Goal: Browse casually: Explore the website without a specific task or goal

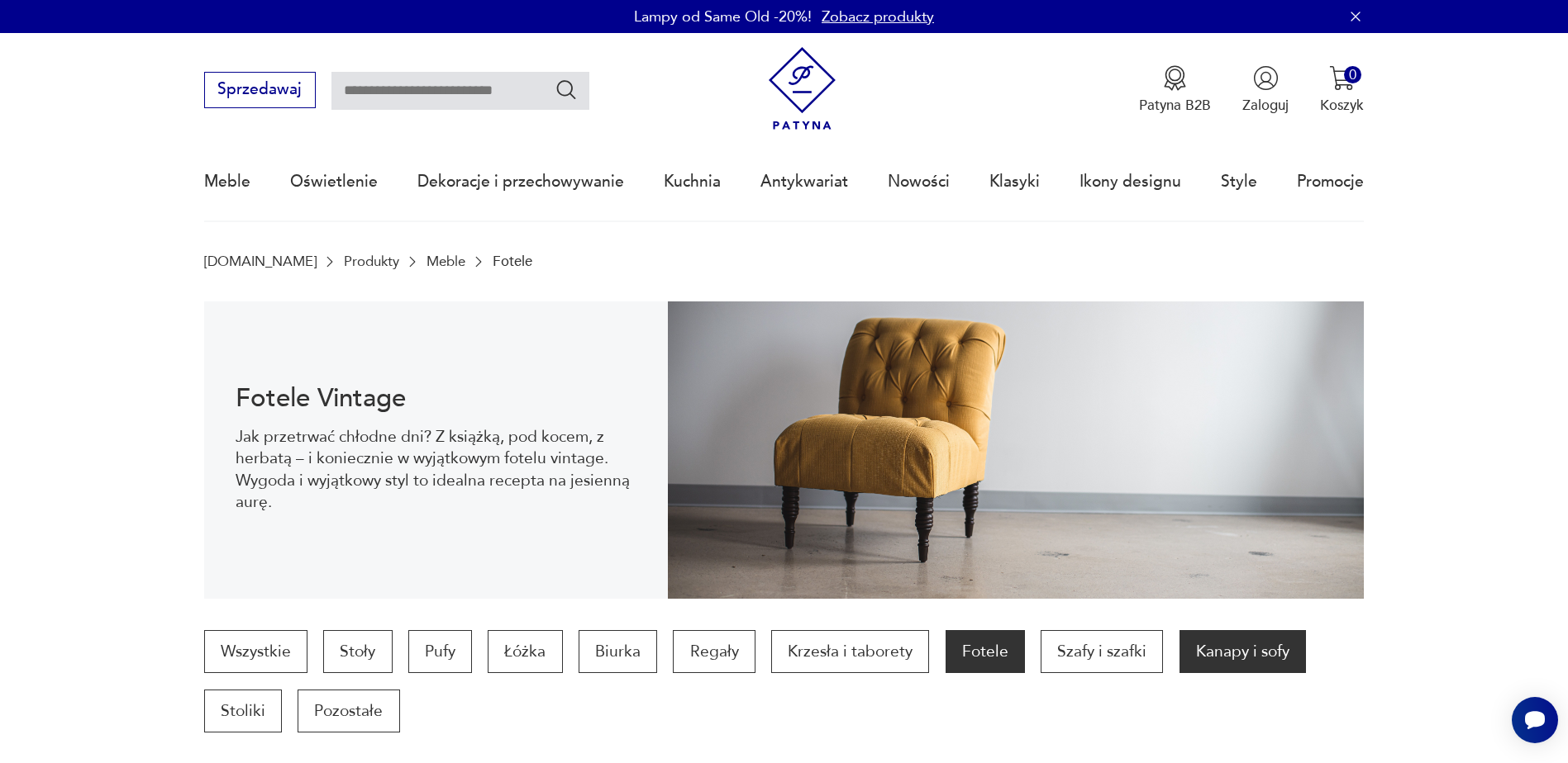
click at [1206, 650] on p "Kanapy i sofy" at bounding box center [1243, 651] width 127 height 43
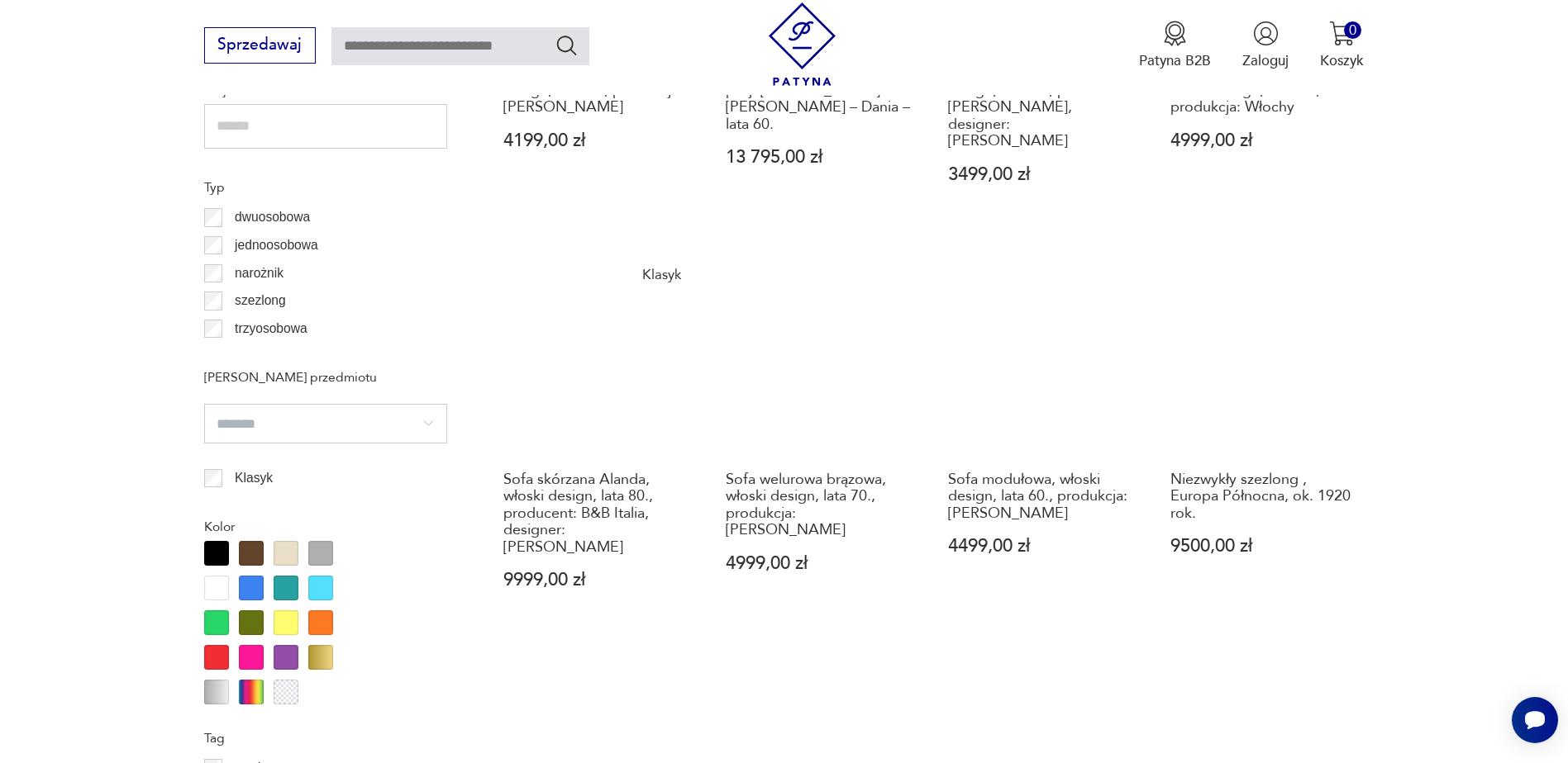
scroll to position [1848, 0]
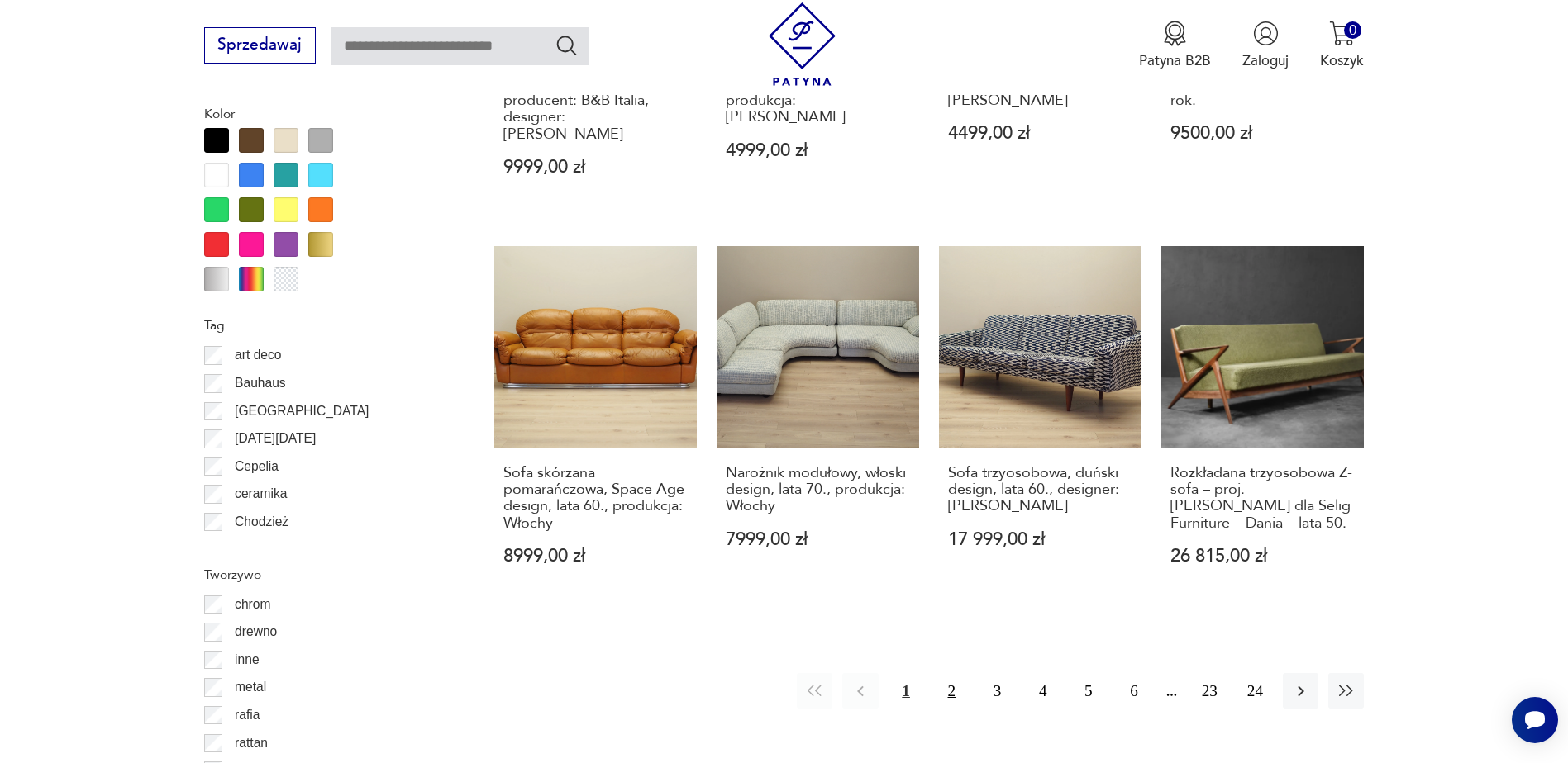
click at [953, 673] on button "2" at bounding box center [952, 691] width 35 height 35
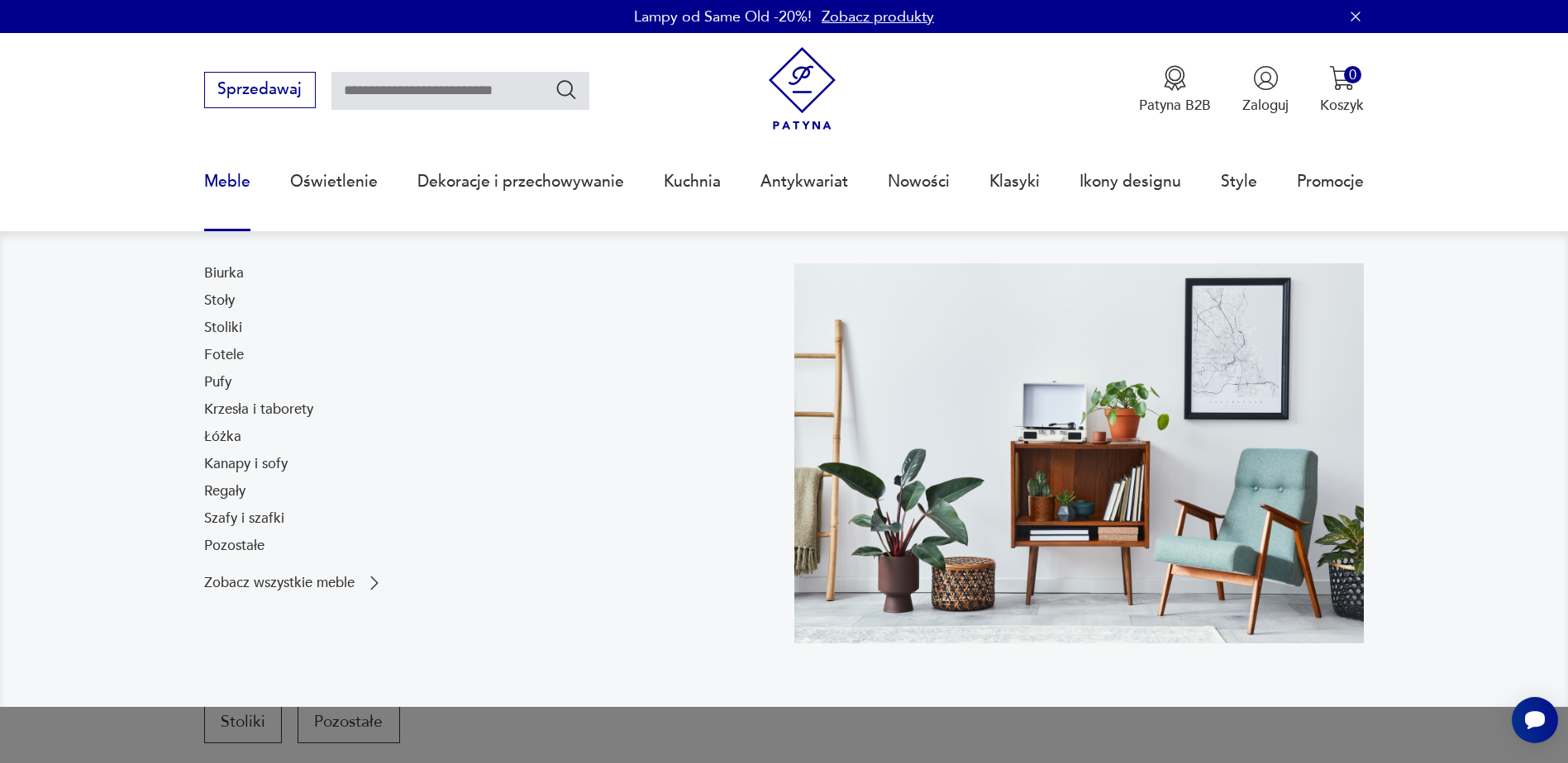
click at [234, 180] on link "Meble" at bounding box center [227, 181] width 47 height 76
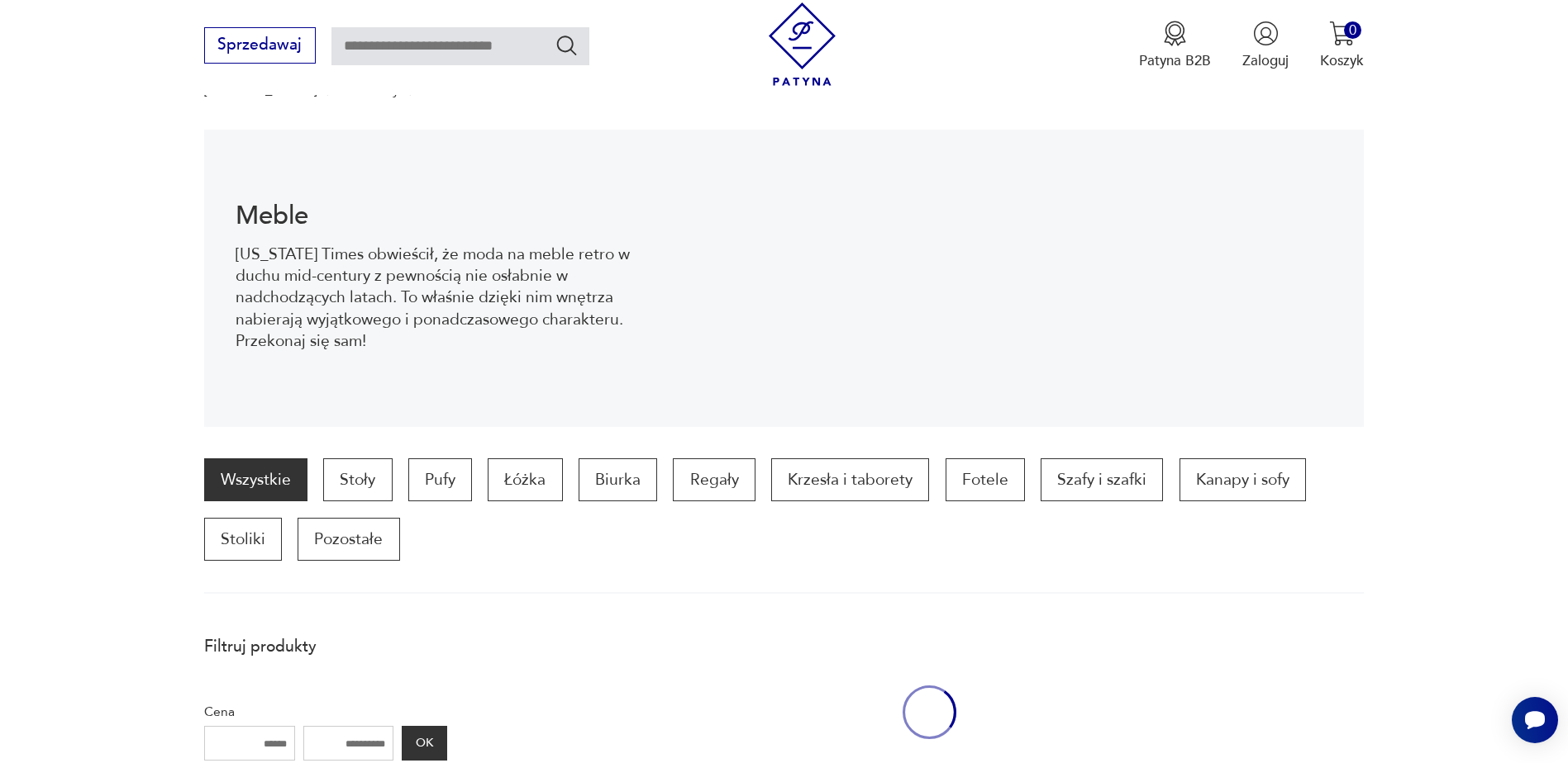
scroll to position [221, 0]
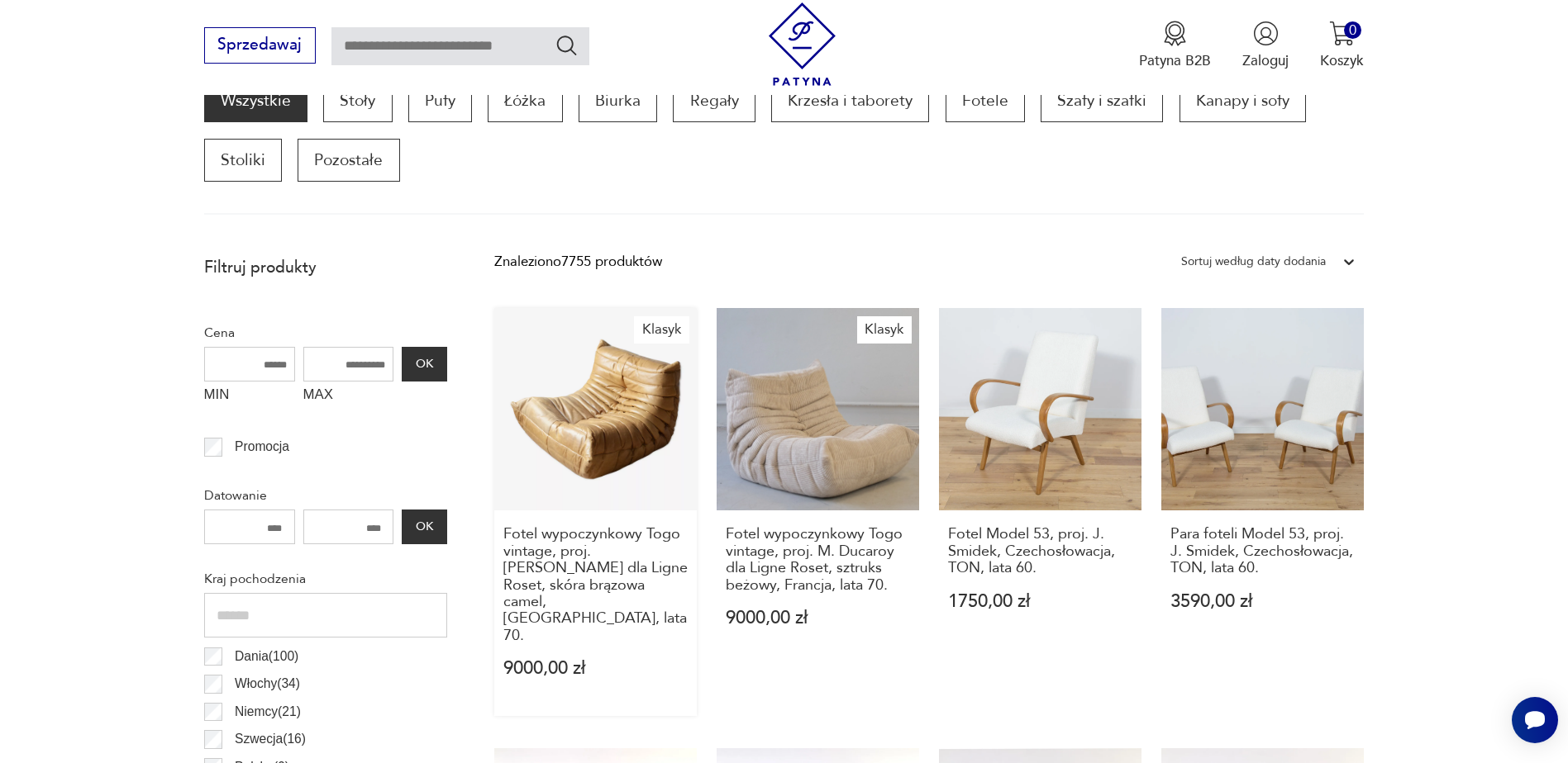
click at [615, 459] on link "Klasyk Fotel wypoczynkowy [GEOGRAPHIC_DATA] vintage, proj. [PERSON_NAME] dla Li…" at bounding box center [595, 512] width 202 height 408
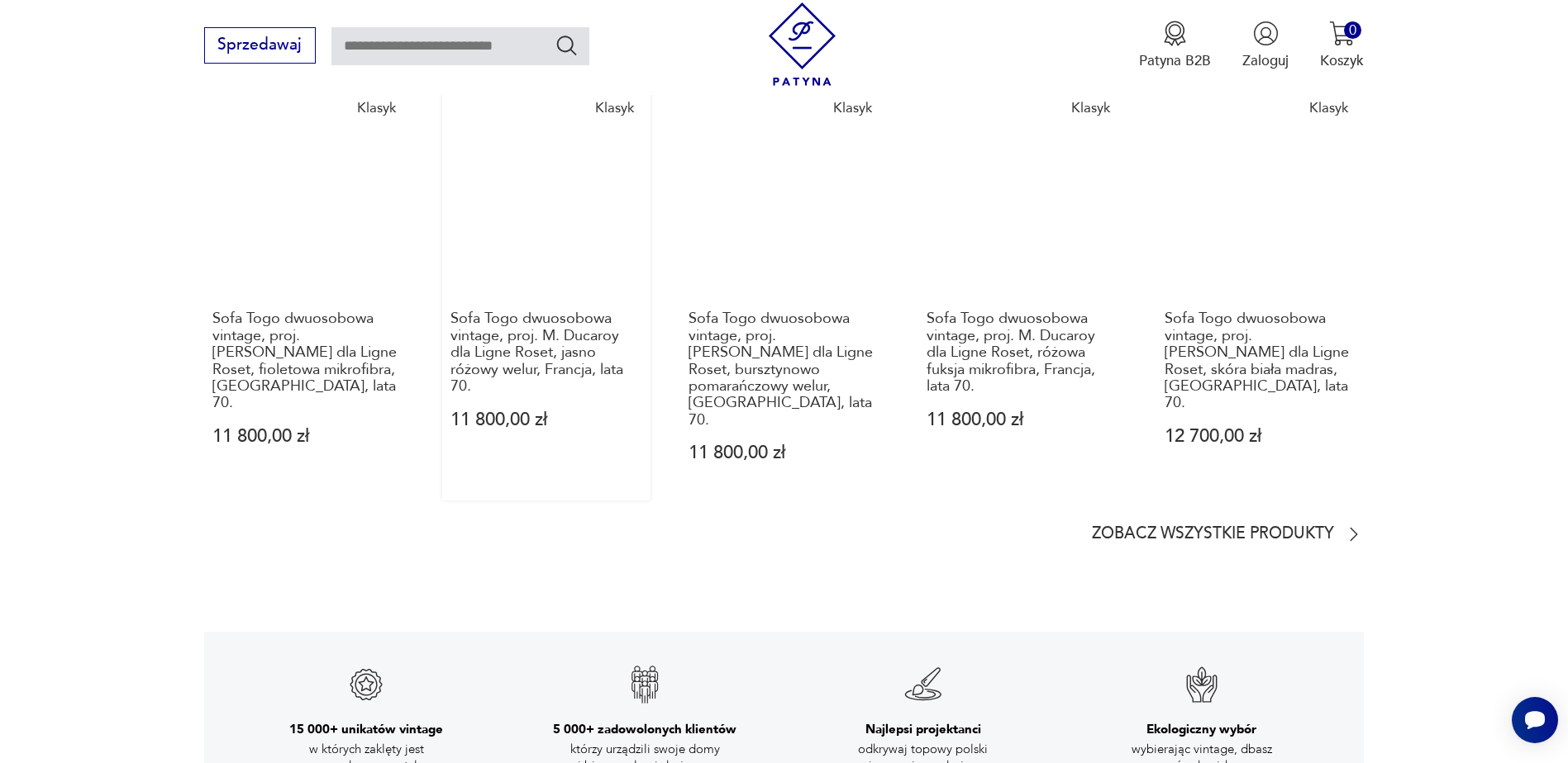
scroll to position [2561, 0]
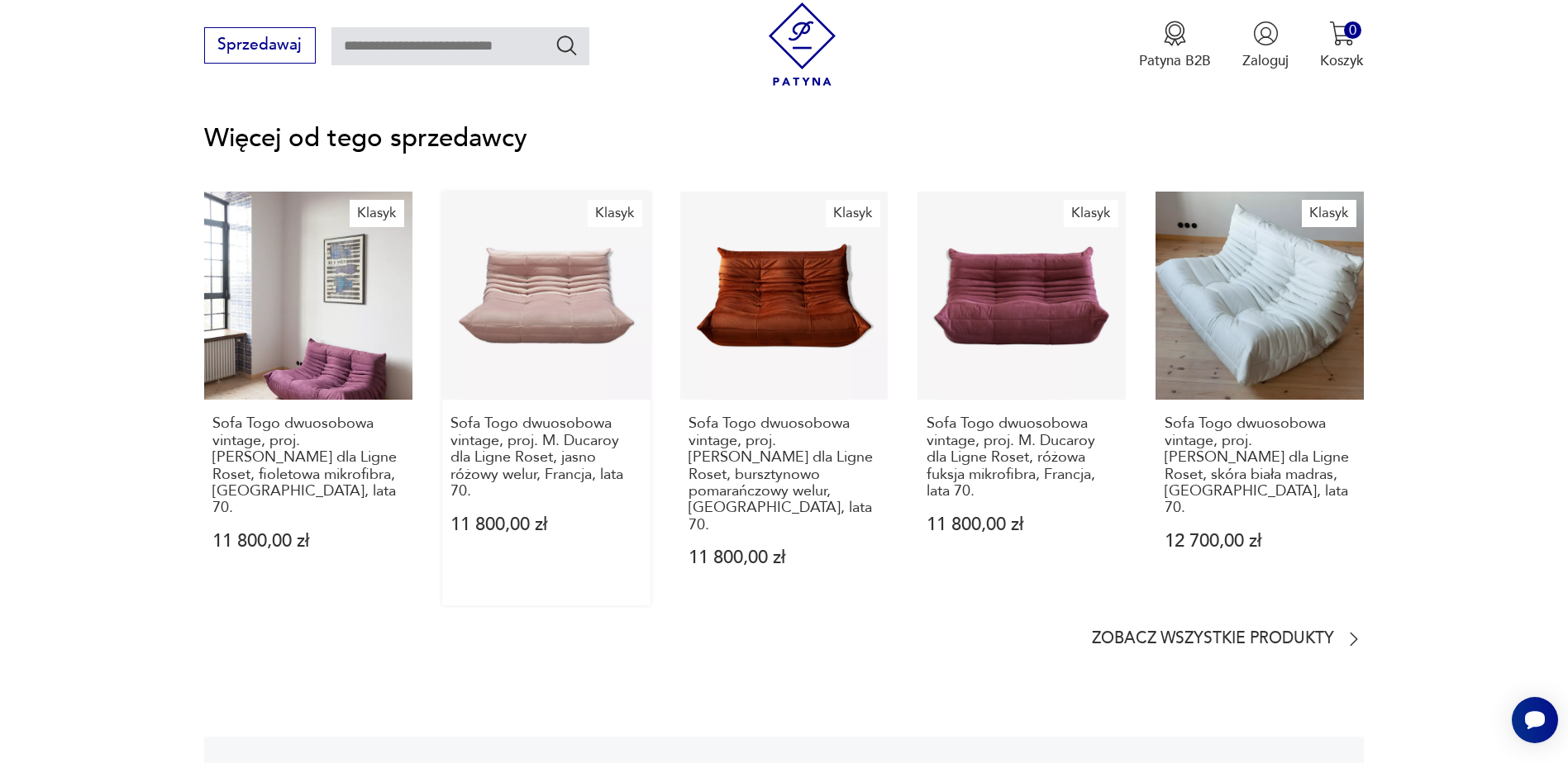
click at [571, 316] on link "Klasyk Sofa Togo dwuosobowa vintage, proj. [PERSON_NAME] dla Ligne Roset, jasno…" at bounding box center [546, 399] width 209 height 414
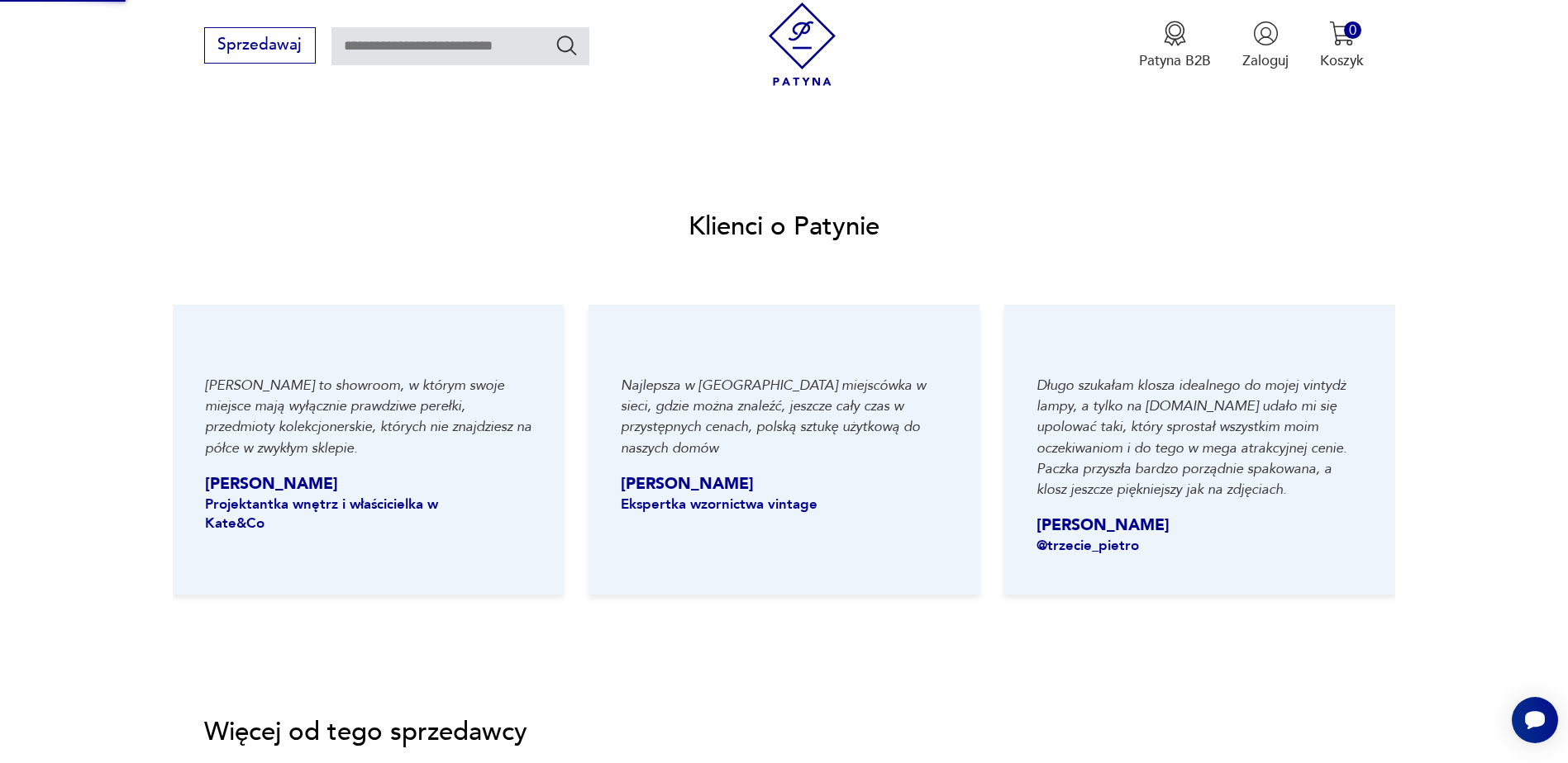
scroll to position [1280, 0]
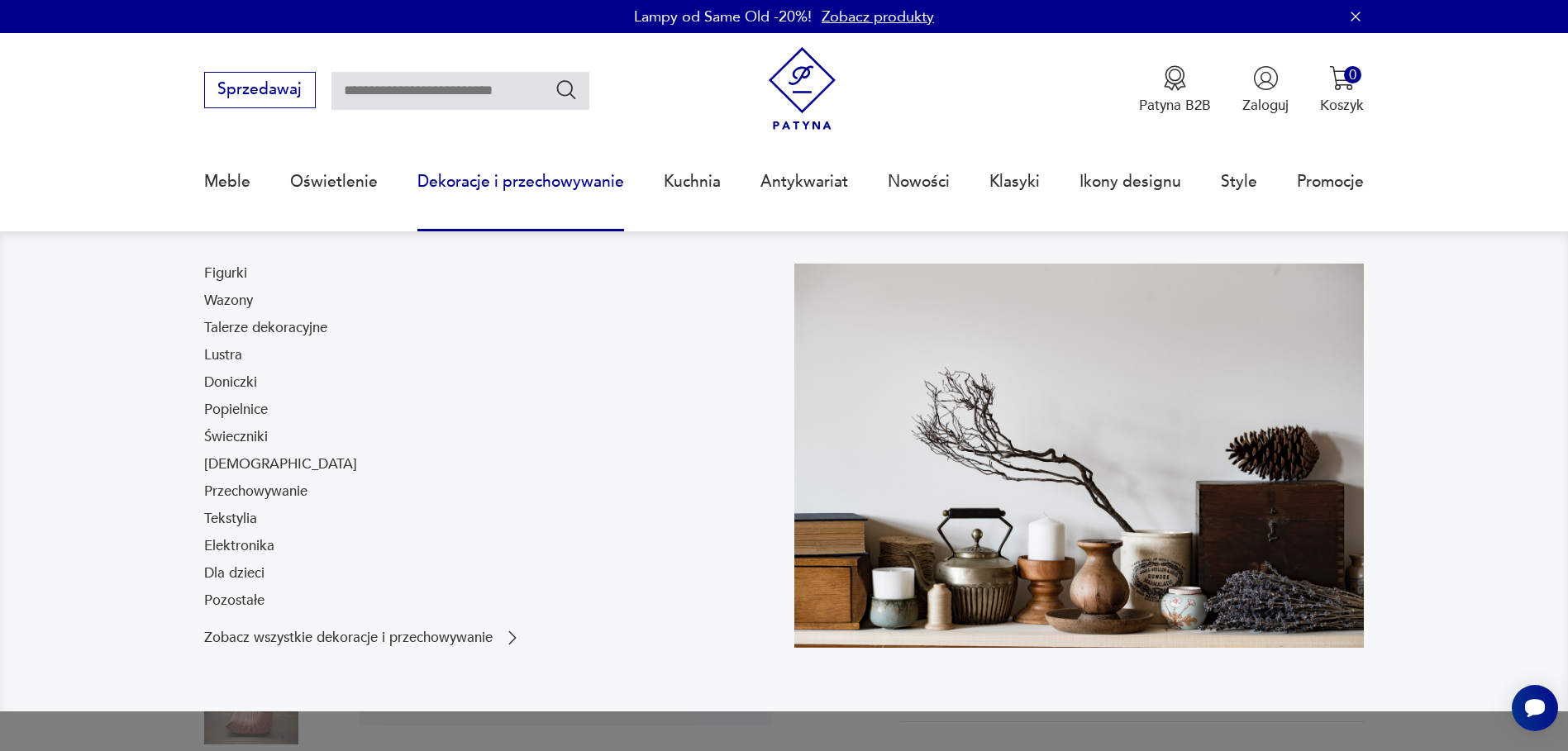
click at [504, 182] on link "Dekoracje i przechowywanie" at bounding box center [520, 181] width 207 height 76
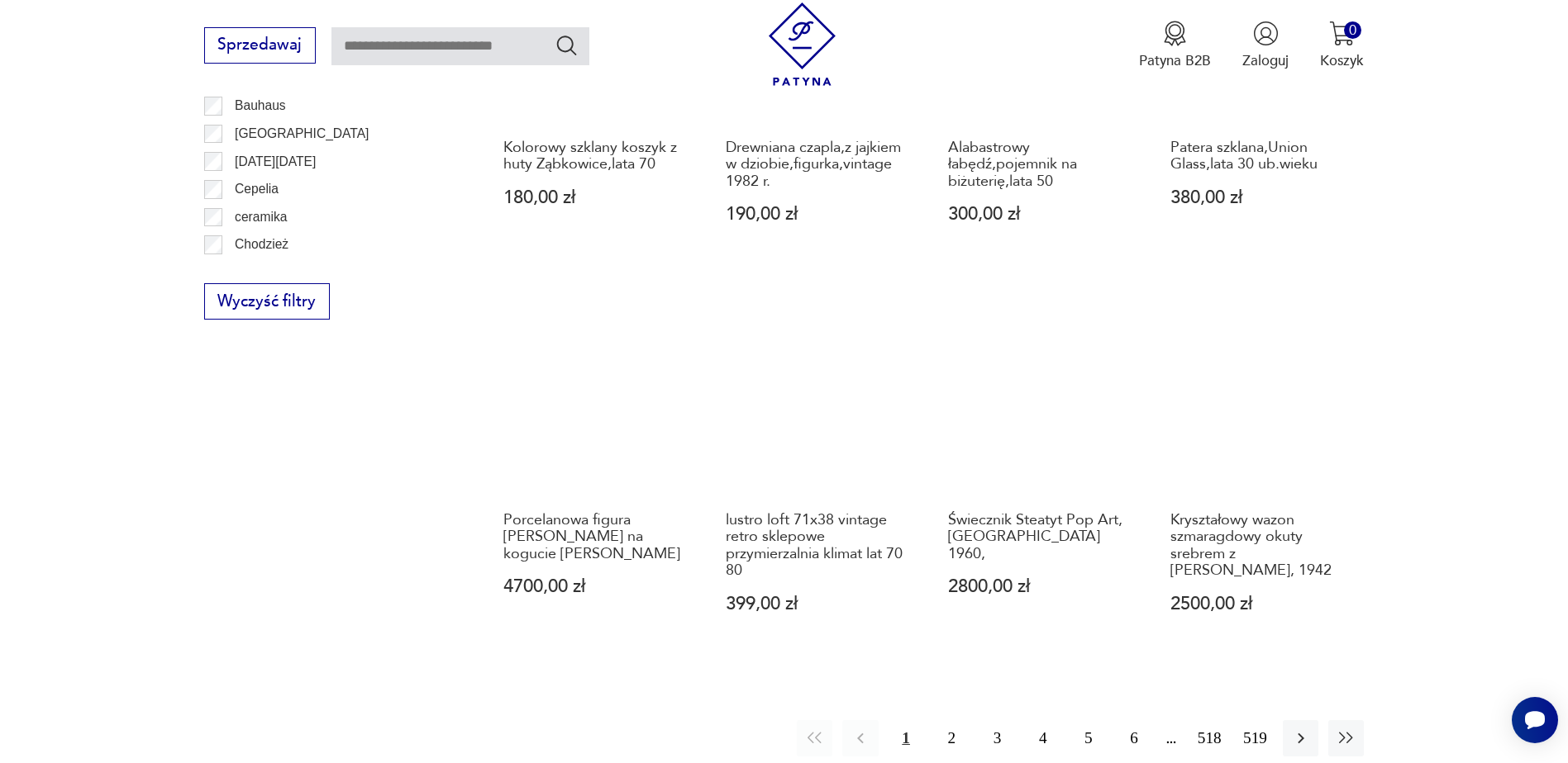
scroll to position [1790, 0]
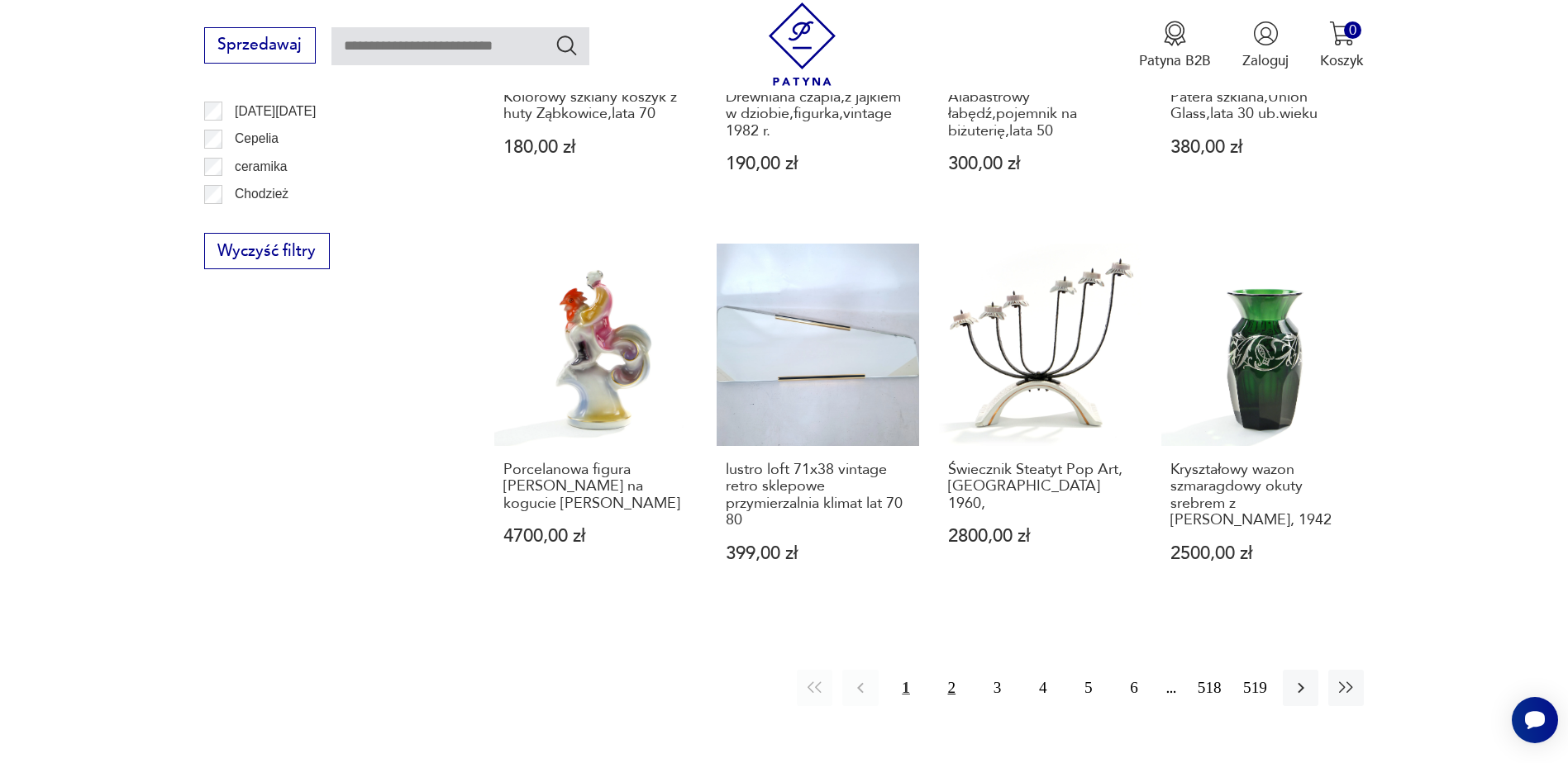
click at [944, 680] on button "2" at bounding box center [952, 687] width 35 height 35
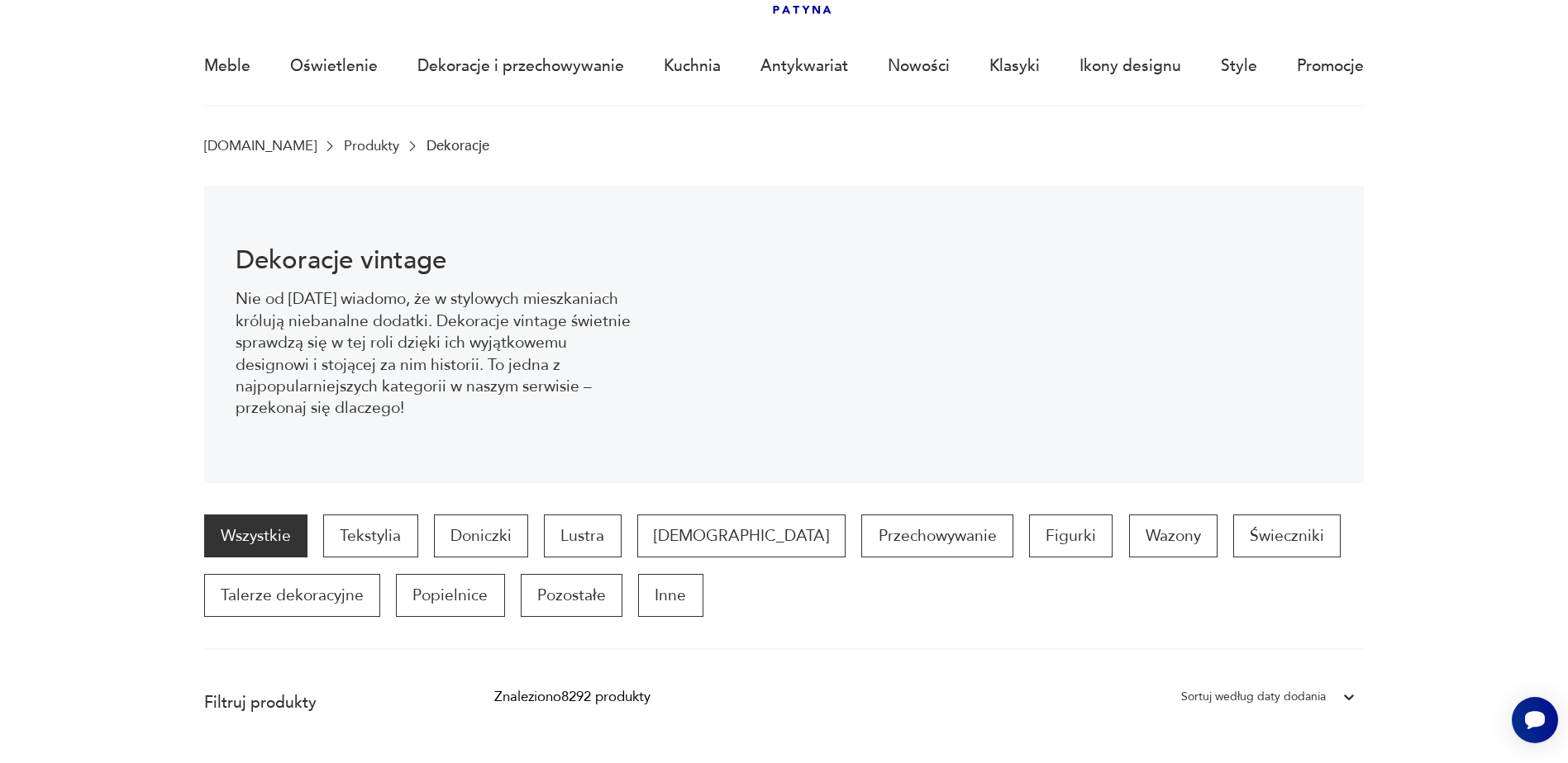
scroll to position [55, 0]
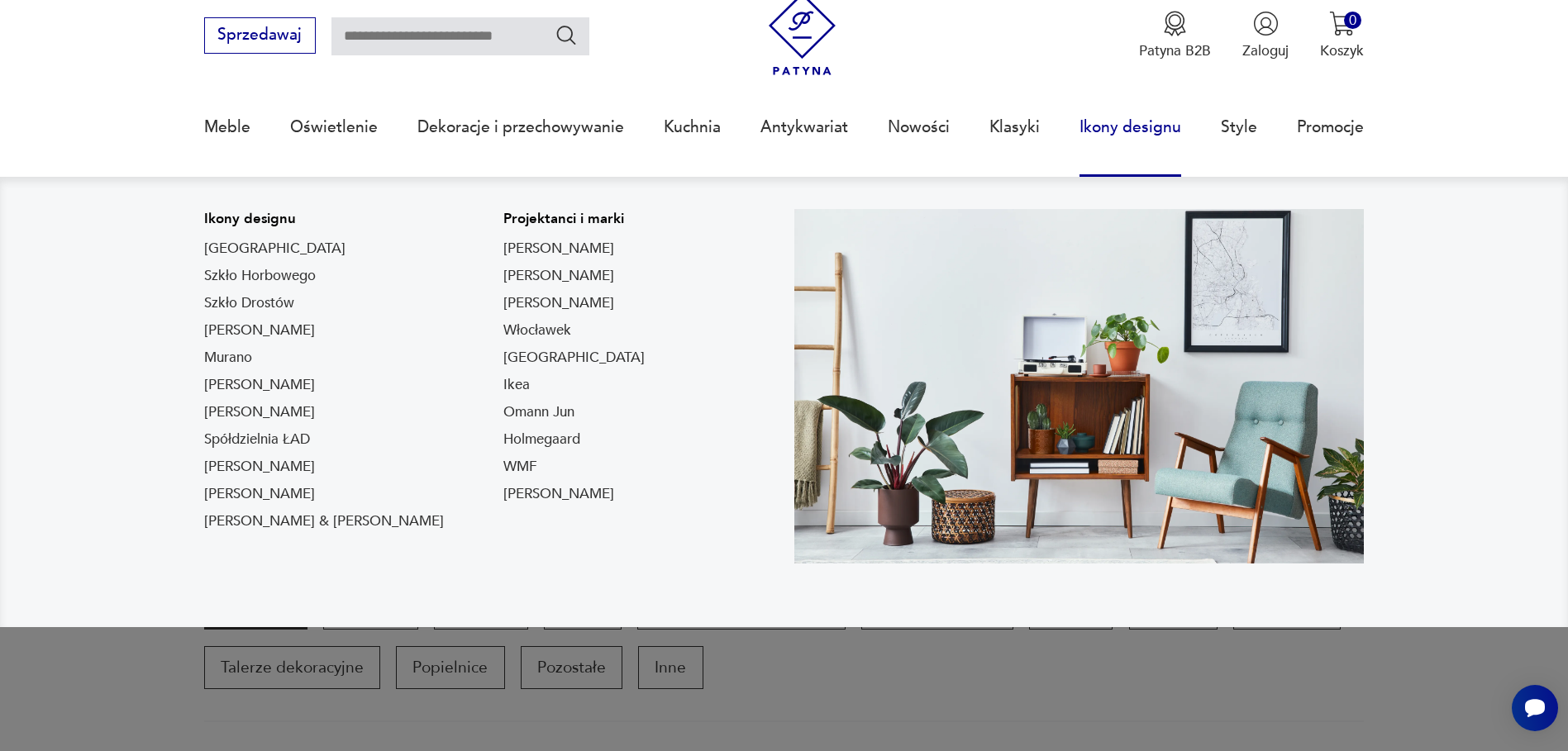
click at [1129, 127] on link "Ikony designu" at bounding box center [1130, 127] width 101 height 76
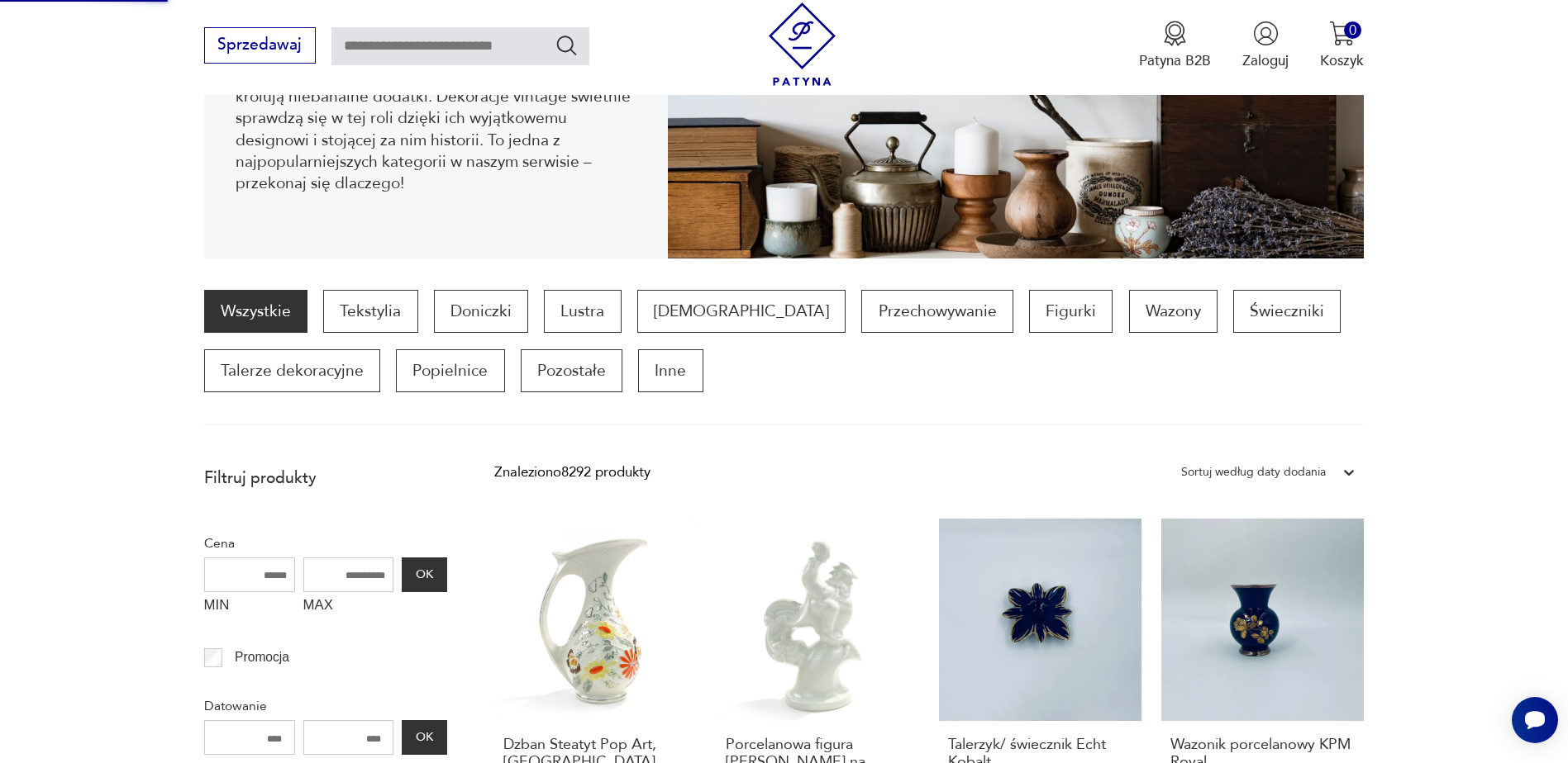
scroll to position [0, 0]
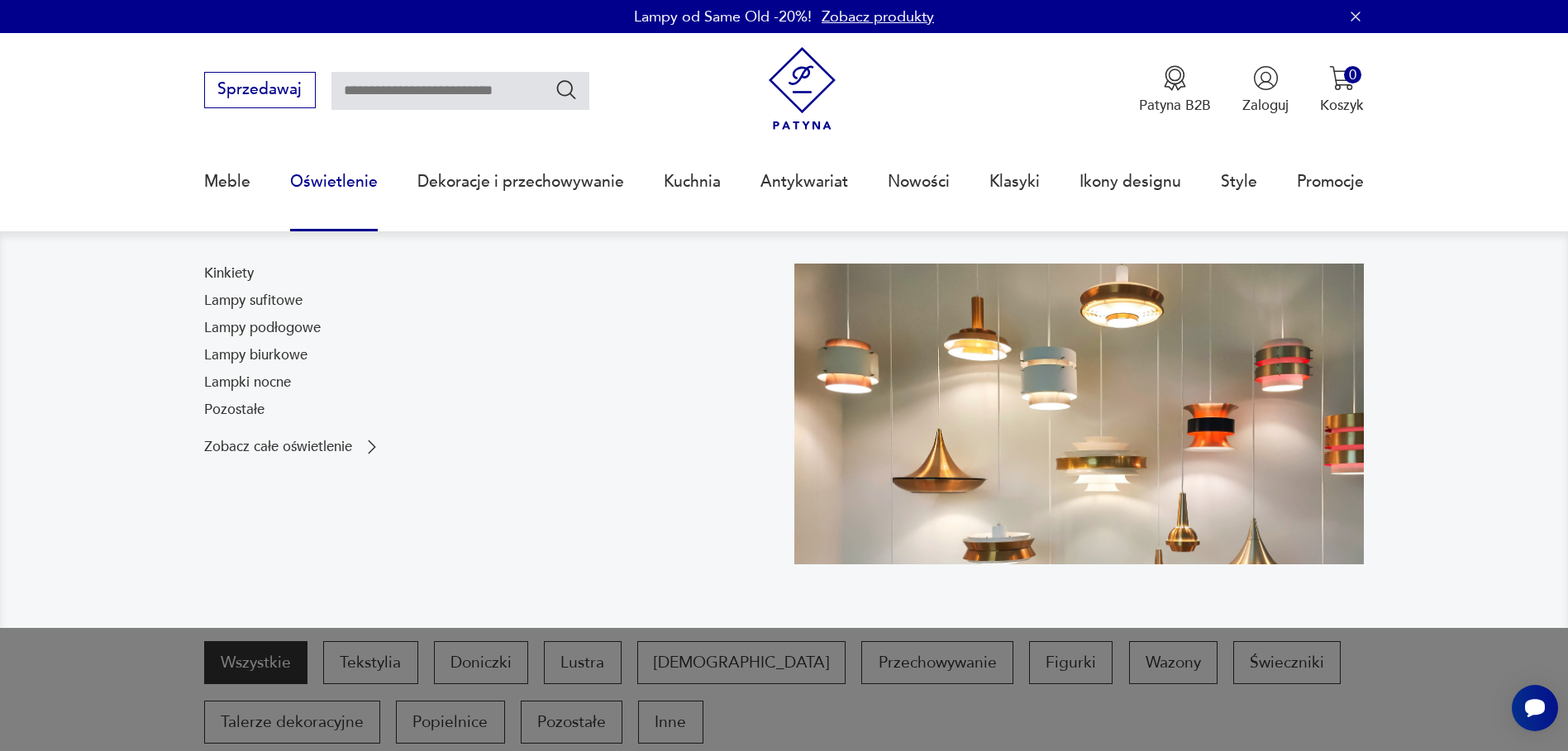
click at [349, 177] on link "Oświetlenie" at bounding box center [335, 181] width 88 height 76
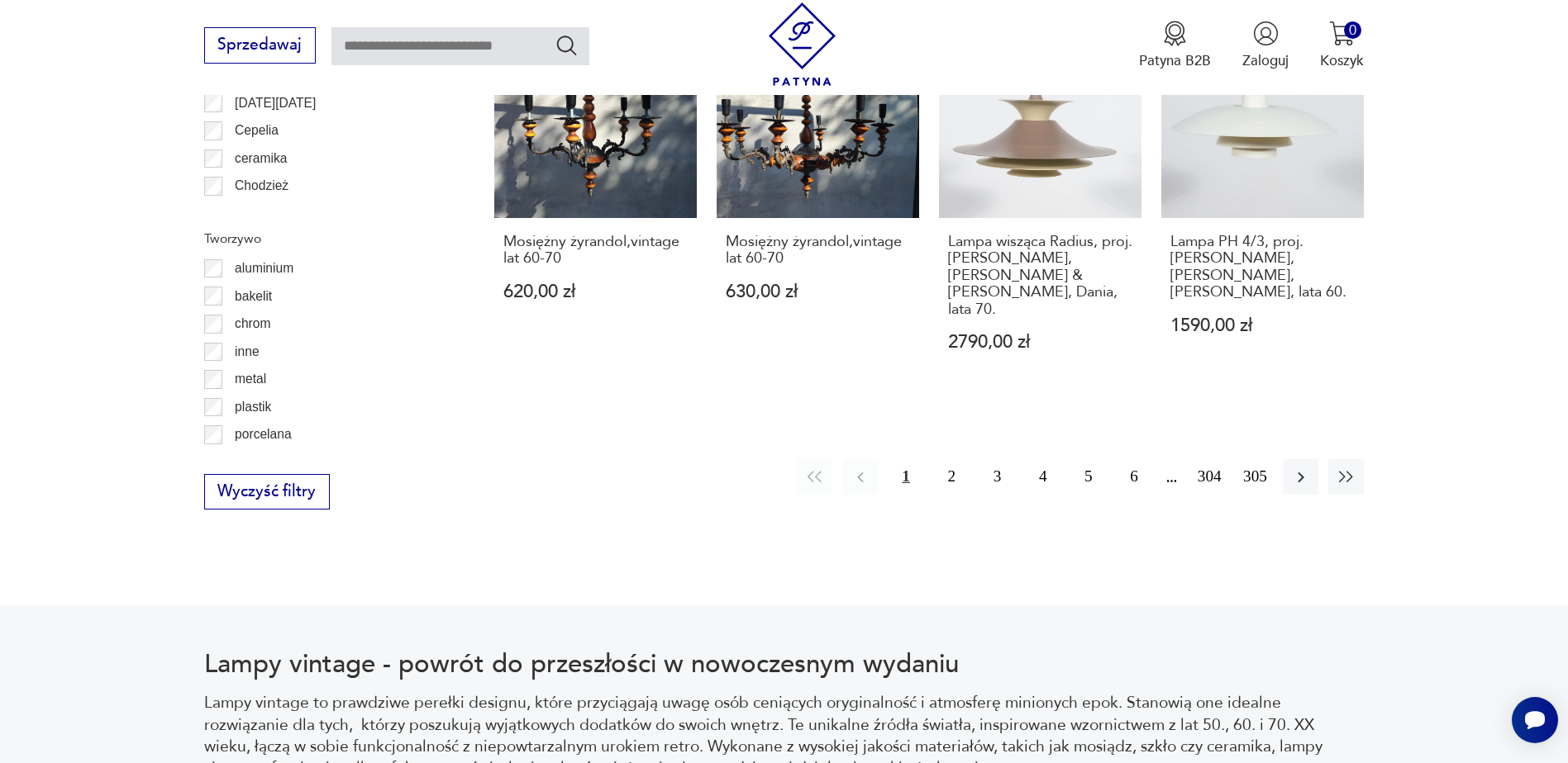
scroll to position [1955, 0]
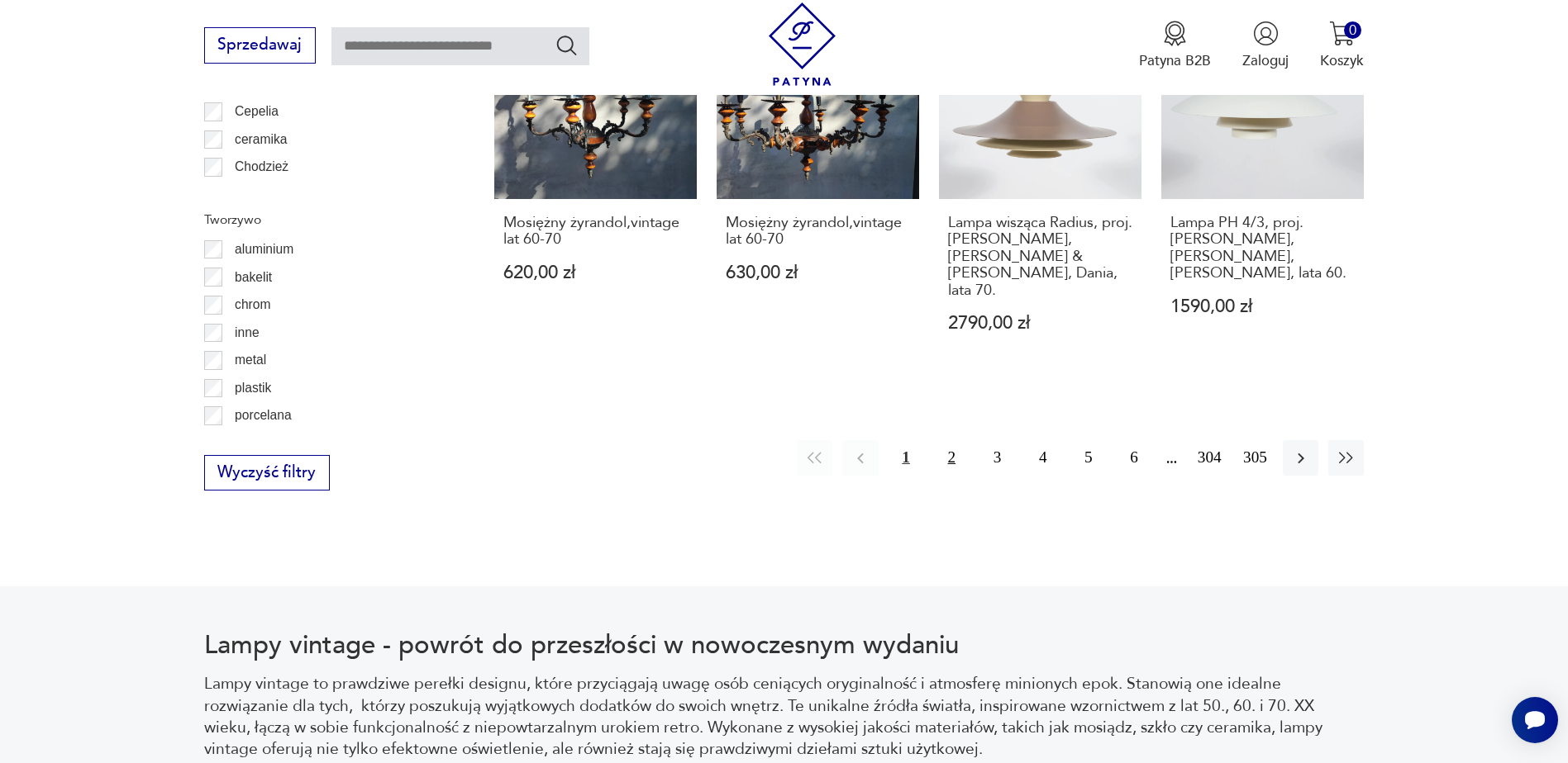
click at [953, 440] on button "2" at bounding box center [952, 458] width 35 height 35
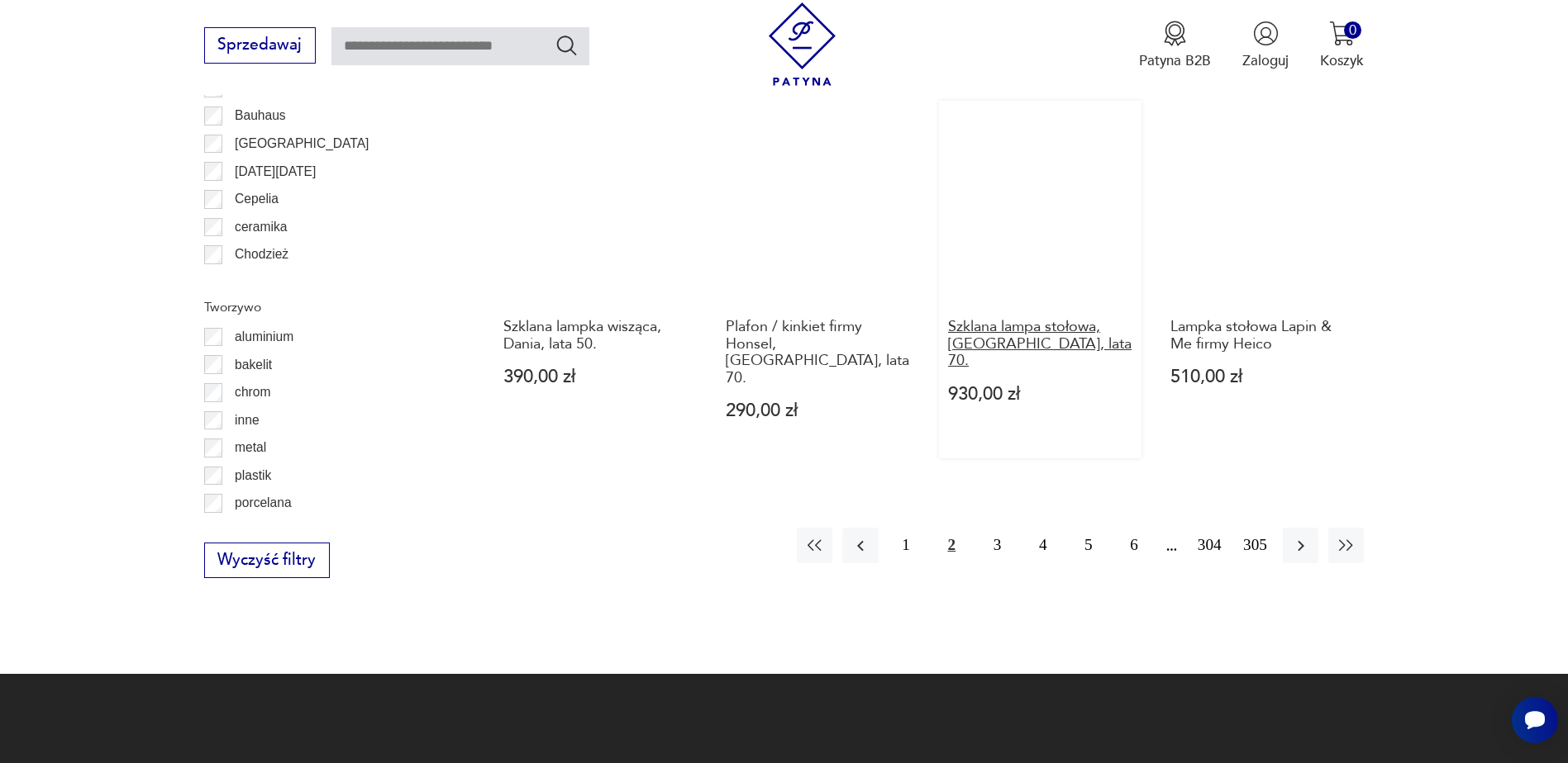
scroll to position [1896, 0]
